Goal: Register for event/course

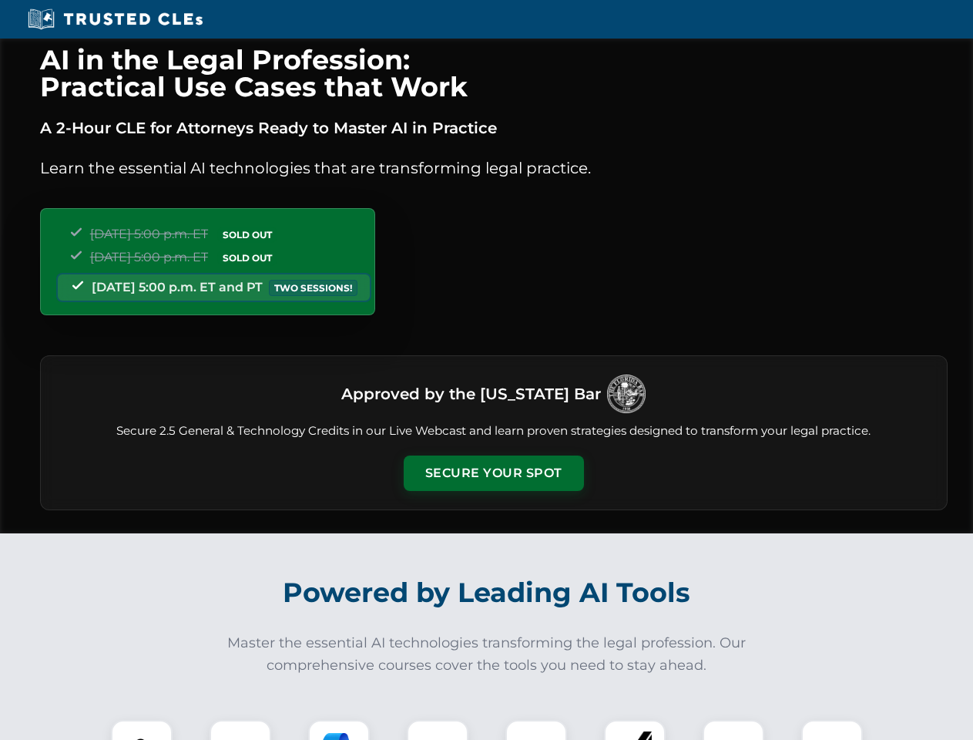
click at [493, 473] on button "Secure Your Spot" at bounding box center [494, 472] width 180 height 35
click at [142, 730] on img at bounding box center [141, 750] width 45 height 45
